Goal: Check status: Check status

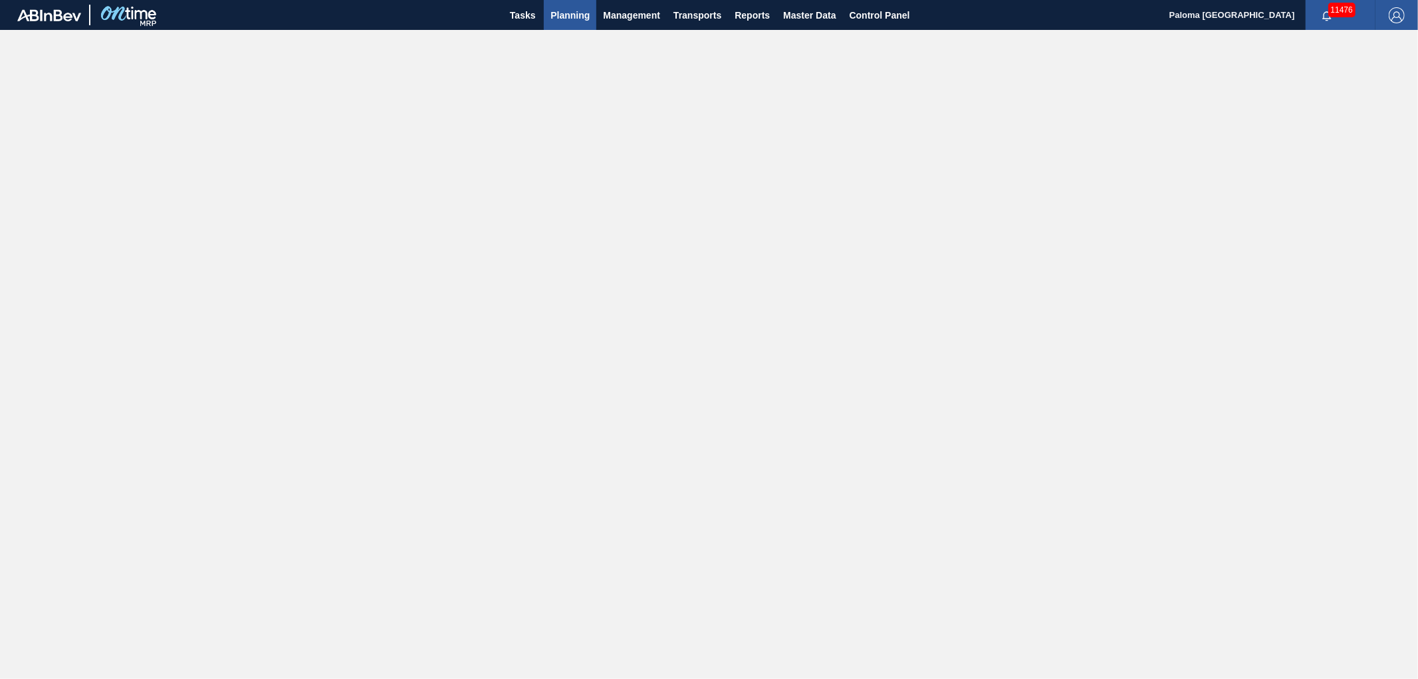
click at [554, 13] on span "Planning" at bounding box center [569, 15] width 39 height 16
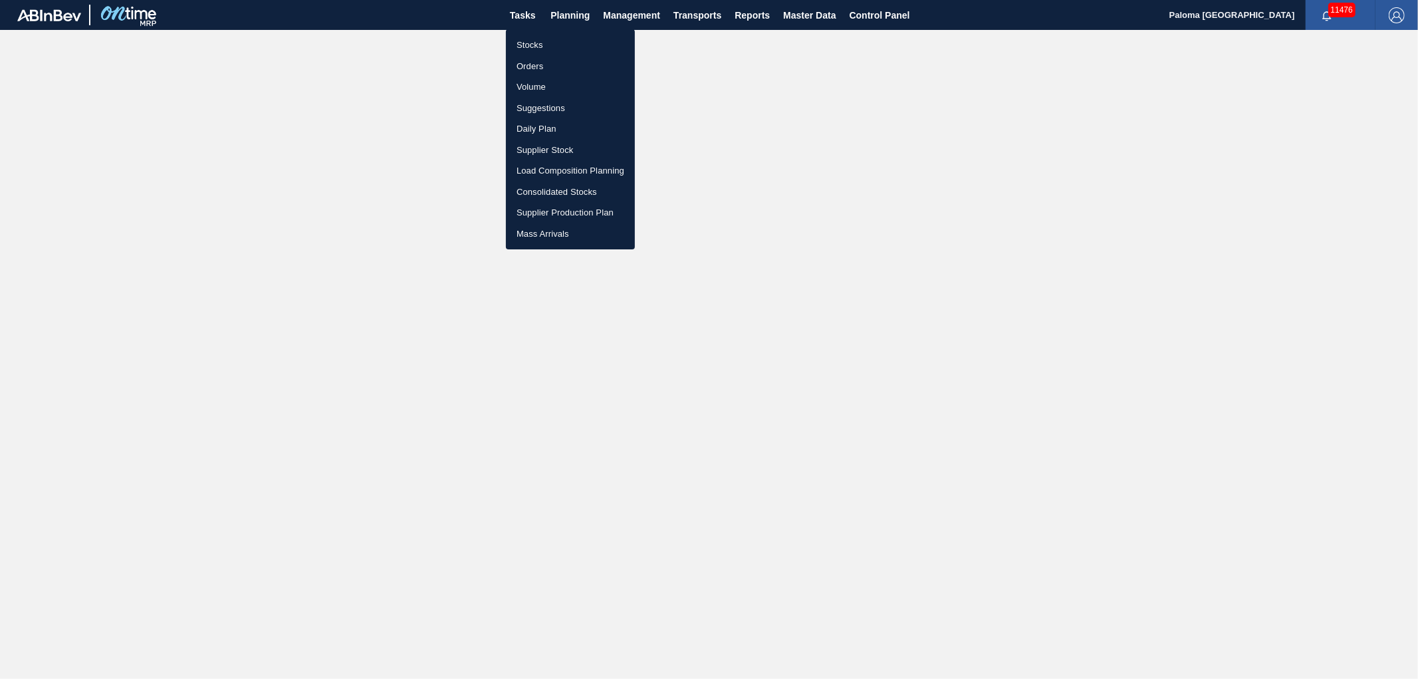
click at [540, 61] on li "Orders" at bounding box center [570, 66] width 129 height 21
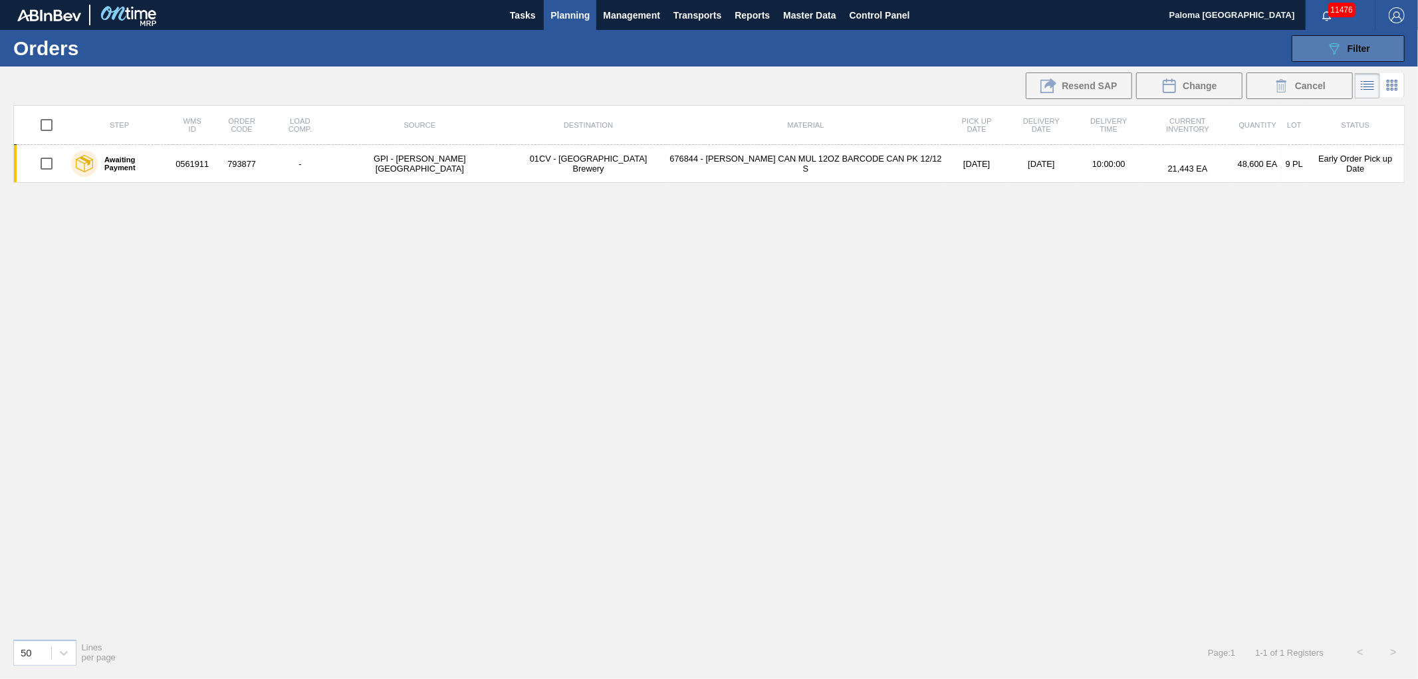
click at [1319, 53] on button "089F7B8B-B2A5-4AFE-B5C0-19BA573D28AC Filter" at bounding box center [1347, 48] width 113 height 27
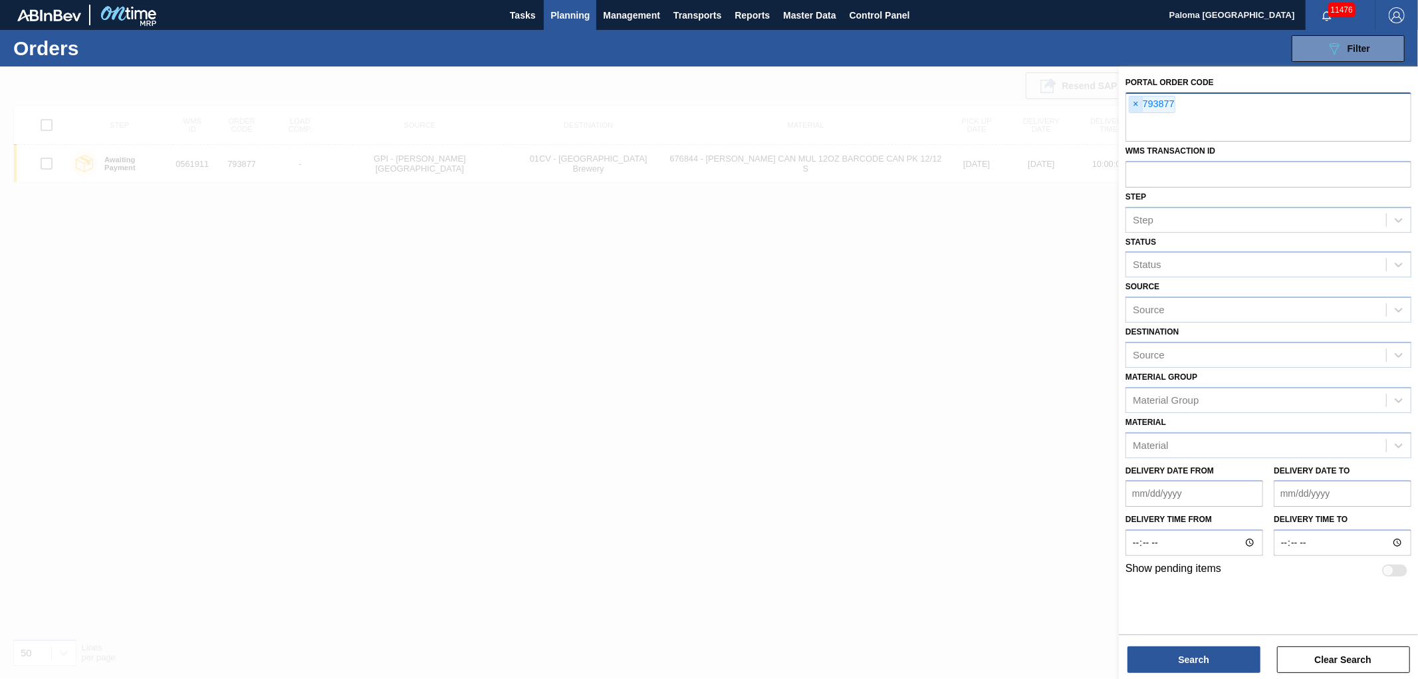
click at [1137, 104] on span "×" at bounding box center [1135, 104] width 13 height 16
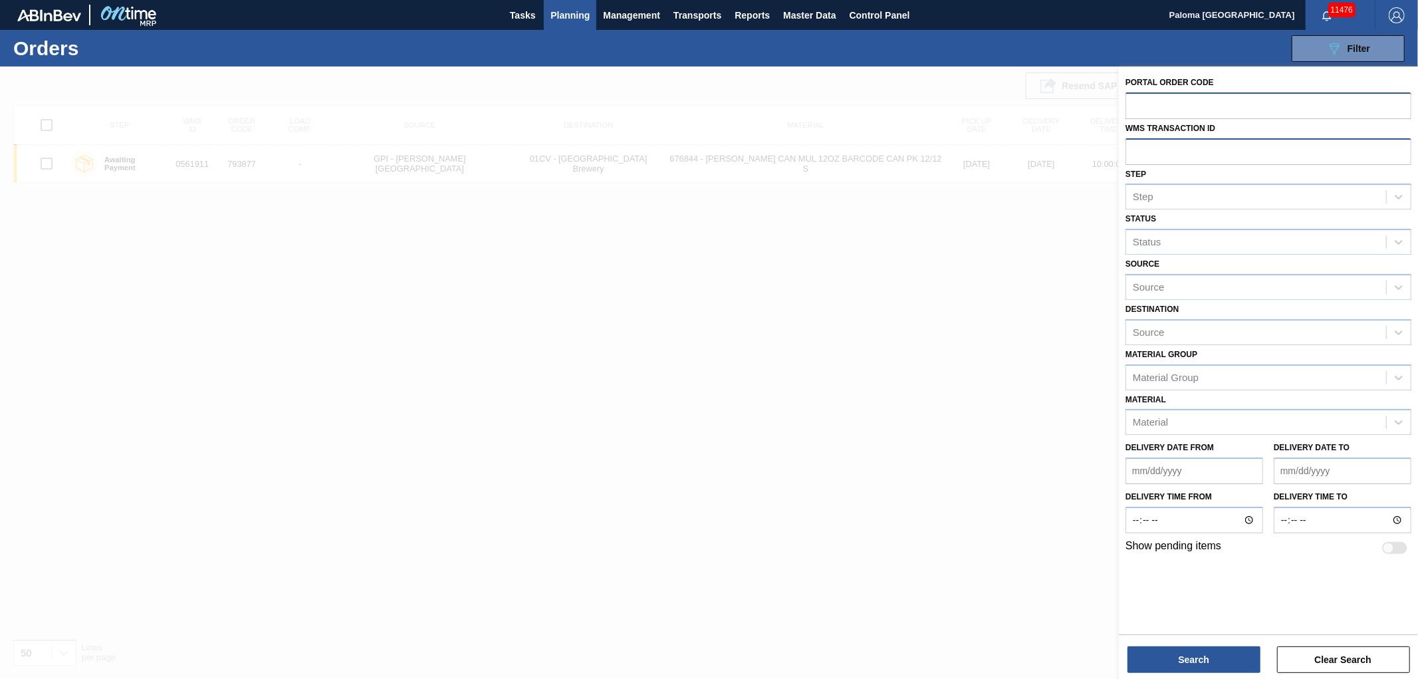
click at [1135, 157] on input "text" at bounding box center [1268, 150] width 286 height 25
paste input "0781652"
type input "0781652"
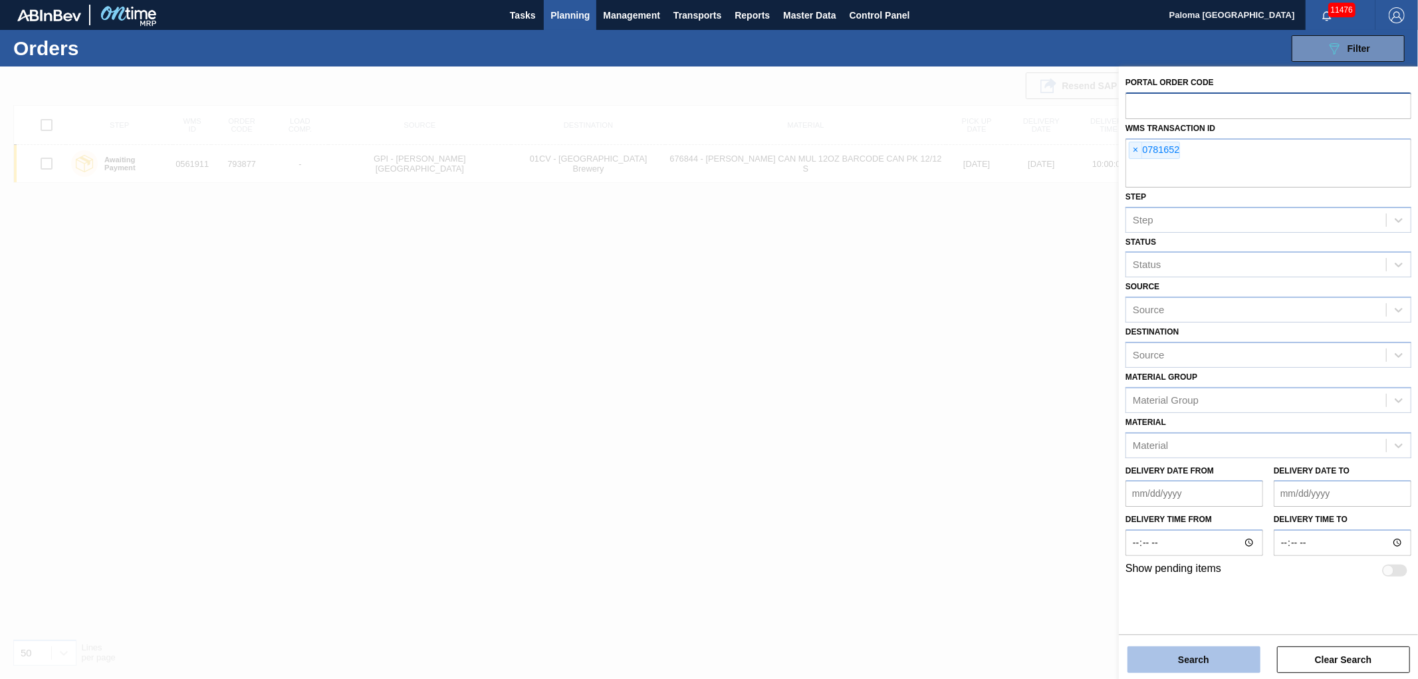
click at [1147, 655] on button "Search" at bounding box center [1193, 659] width 133 height 27
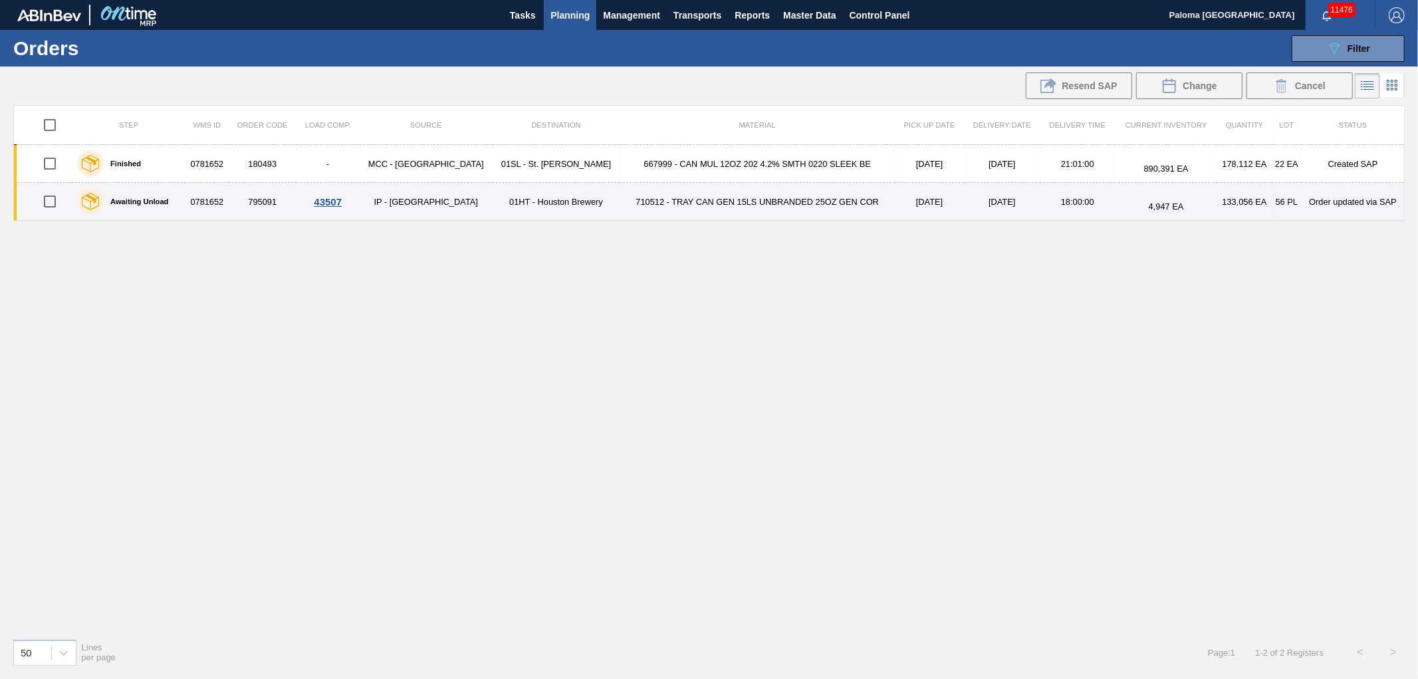
click at [247, 201] on td "795091" at bounding box center [263, 202] width 68 height 38
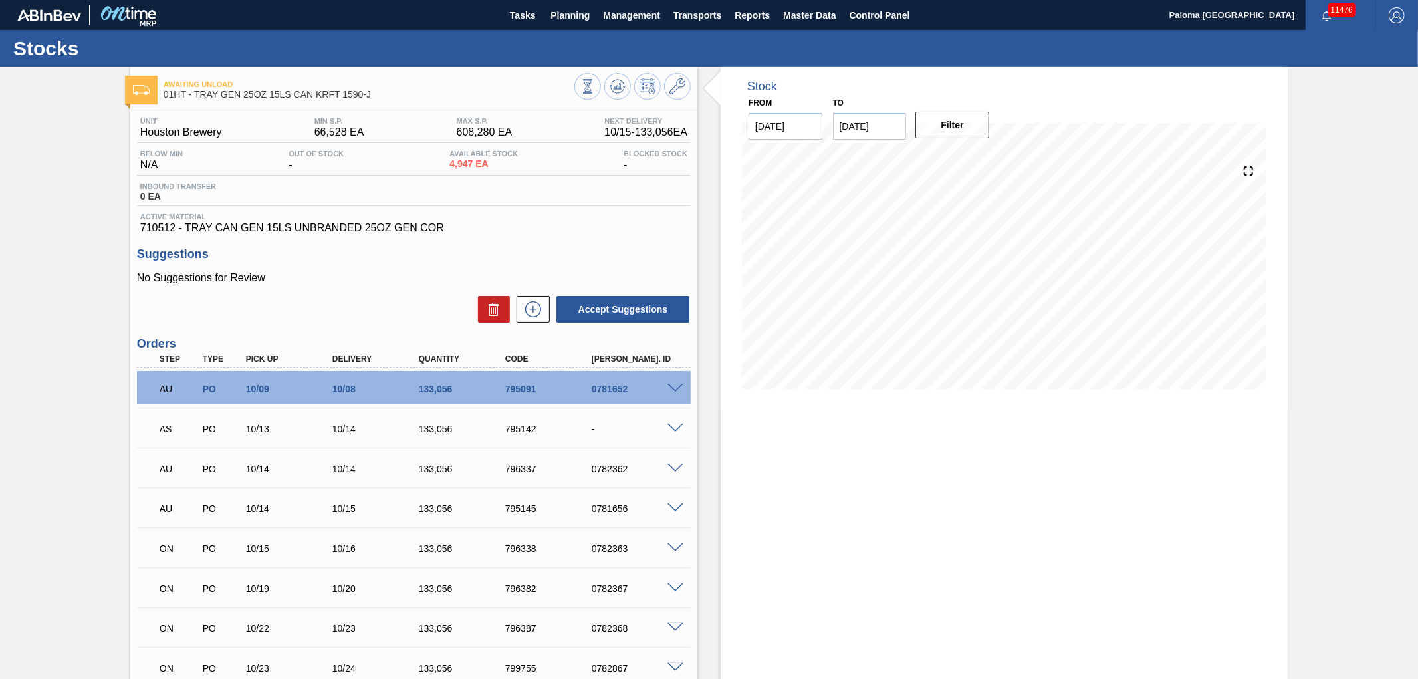
click at [671, 382] on div at bounding box center [677, 387] width 27 height 10
click at [673, 386] on span at bounding box center [675, 389] width 16 height 10
